Goal: Information Seeking & Learning: Understand process/instructions

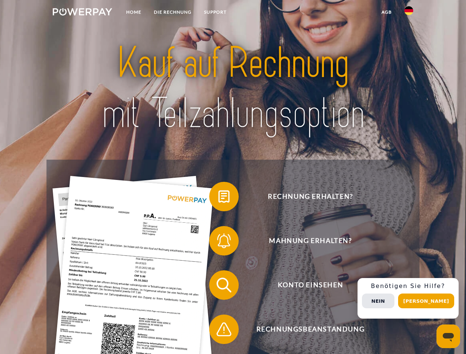
click at [82, 13] on img at bounding box center [82, 11] width 59 height 7
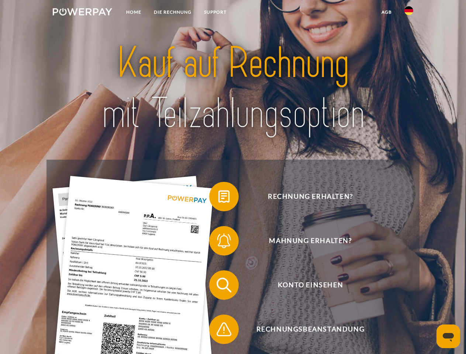
click at [409, 13] on img at bounding box center [409, 10] width 9 height 9
click at [386, 12] on link "agb" at bounding box center [386, 12] width 23 height 13
click at [218, 198] on span at bounding box center [213, 196] width 37 height 37
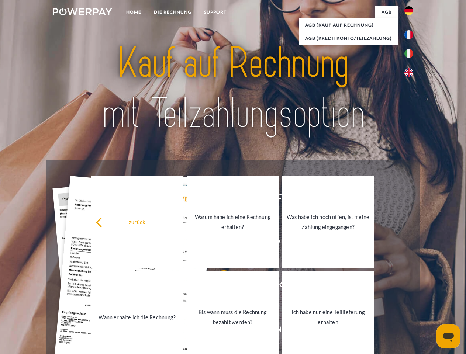
click at [218, 287] on link "Bis wann muss die Rechnung bezahlt werden?" at bounding box center [233, 317] width 92 height 92
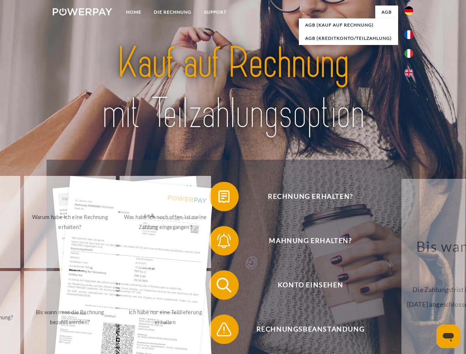
click at [218, 331] on span at bounding box center [213, 329] width 37 height 37
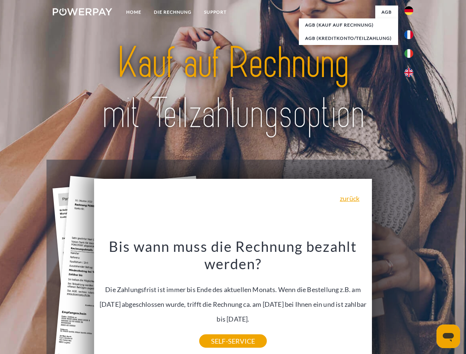
click at [411, 299] on div "Rechnung erhalten? Mahnung erhalten? Konto einsehen" at bounding box center [233, 307] width 373 height 295
click at [393, 300] on span "Konto einsehen" at bounding box center [310, 286] width 181 height 30
click at [429, 301] on header "Home DIE RECHNUNG SUPPORT" at bounding box center [233, 255] width 466 height 510
